Goal: Entertainment & Leisure: Consume media (video, audio)

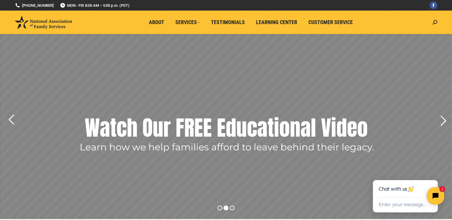
click at [208, 96] on rs-layer at bounding box center [226, 126] width 452 height 185
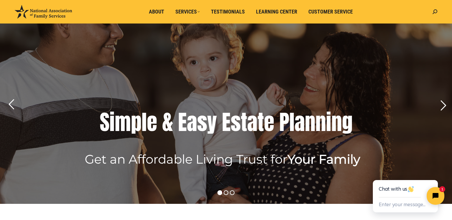
scroll to position [19, 0]
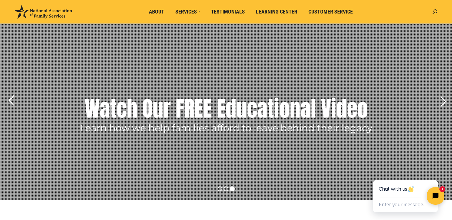
click at [0, 0] on rs-slide "S i m p l e & E a s y E s t a t e P [PERSON_NAME] Get an Affordable Living Trus…" at bounding box center [0, 0] width 0 height 0
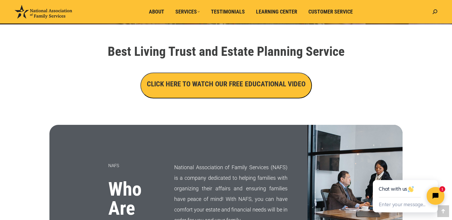
scroll to position [189, 0]
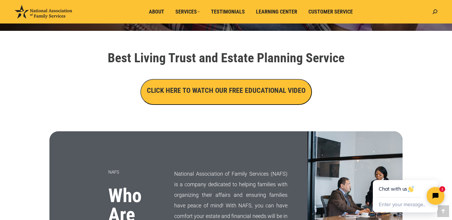
click at [208, 96] on button "CLICK HERE TO WATCH OUR FREE EDUCATIONAL VIDEO" at bounding box center [226, 92] width 172 height 26
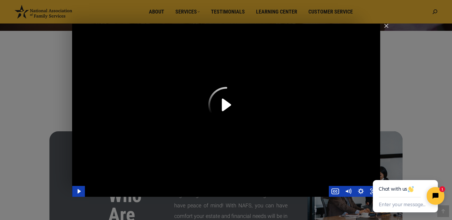
click at [227, 105] on icon "Play Video" at bounding box center [226, 105] width 36 height 36
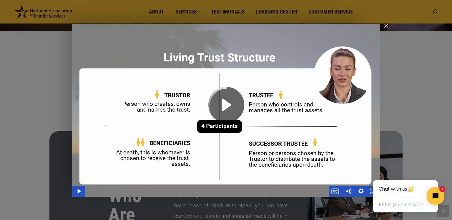
click at [227, 105] on icon "Play Video" at bounding box center [226, 105] width 36 height 36
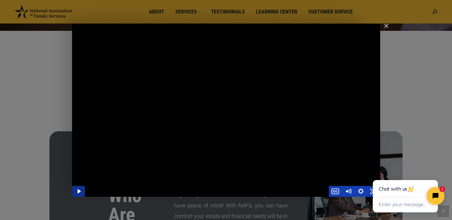
click at [81, 108] on icon "Play Video" at bounding box center [79, 191] width 13 height 11
click at [81, 108] on icon "Pause" at bounding box center [78, 191] width 13 height 11
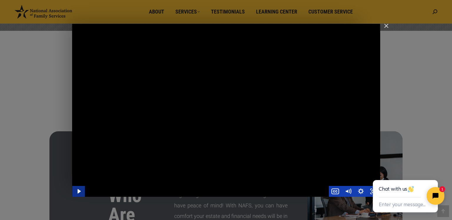
click at [81, 108] on icon "Play Video" at bounding box center [79, 191] width 13 height 11
click at [81, 108] on icon "Pause" at bounding box center [78, 191] width 13 height 11
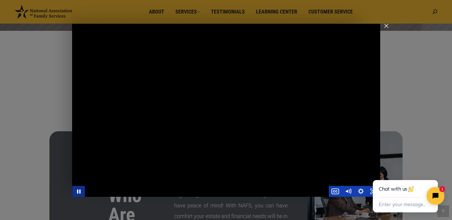
click at [81, 108] on icon "Pause" at bounding box center [78, 191] width 13 height 11
click at [81, 108] on icon "Pause" at bounding box center [78, 191] width 15 height 13
click at [81, 108] on icon "Play Video" at bounding box center [79, 191] width 13 height 11
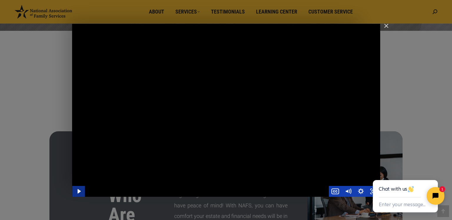
click at [81, 108] on icon "Play Video" at bounding box center [79, 191] width 13 height 11
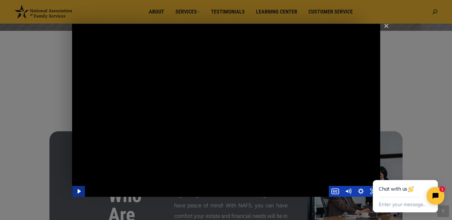
click at [81, 108] on icon "Play Video" at bounding box center [79, 191] width 13 height 11
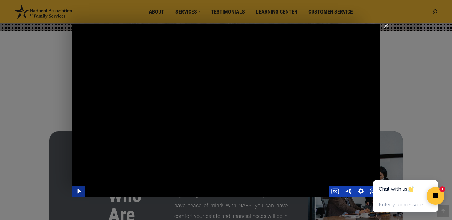
click at [81, 108] on icon "Play Video" at bounding box center [79, 191] width 13 height 11
click at [81, 108] on icon "Pause" at bounding box center [78, 191] width 13 height 11
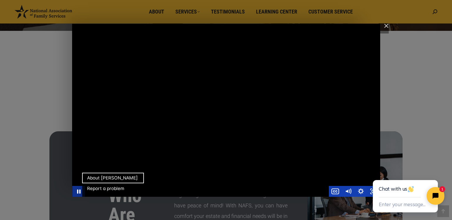
scroll to position [0, 0]
